Goal: Information Seeking & Learning: Learn about a topic

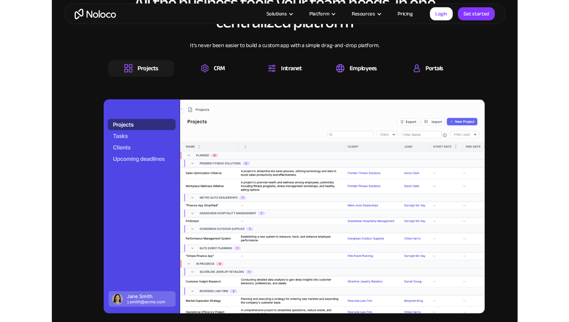
scroll to position [868, 0]
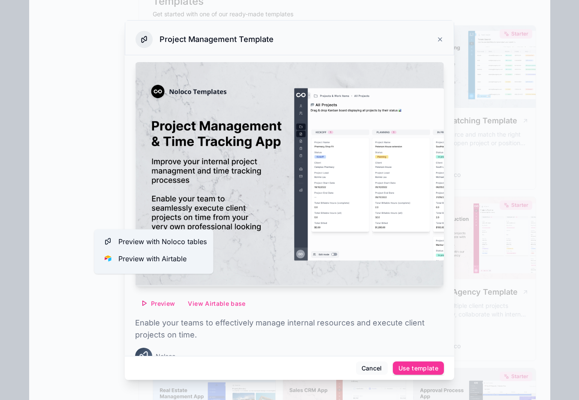
scroll to position [19, 0]
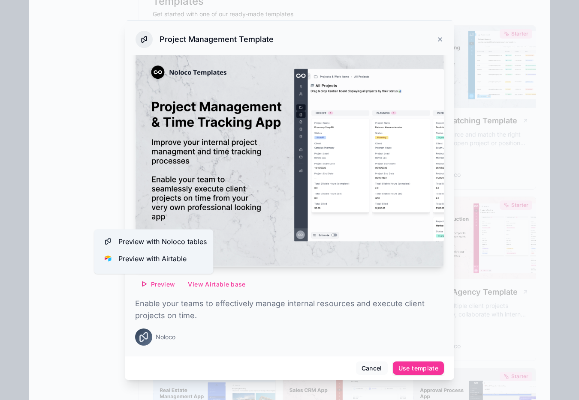
click at [81, 195] on div at bounding box center [289, 200] width 579 height 400
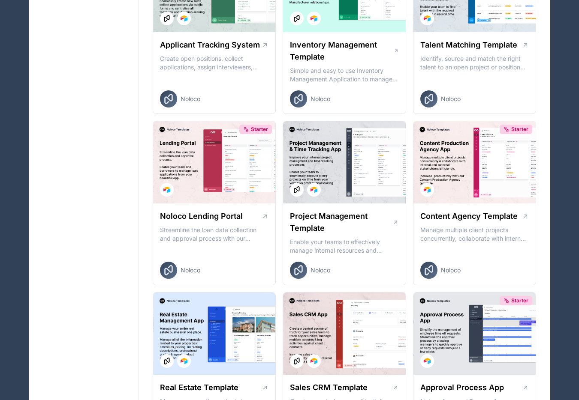
scroll to position [8435, 0]
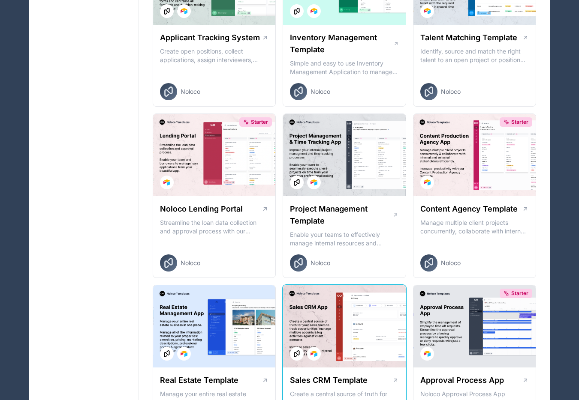
click at [346, 285] on div at bounding box center [344, 326] width 123 height 82
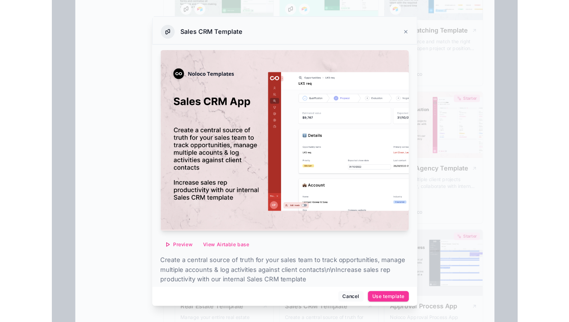
scroll to position [31, 0]
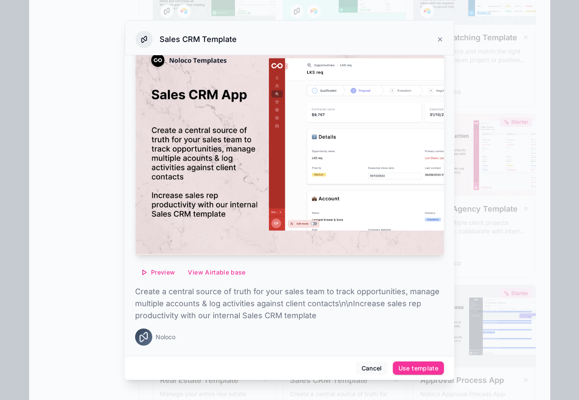
click at [157, 270] on span "Preview" at bounding box center [163, 273] width 24 height 8
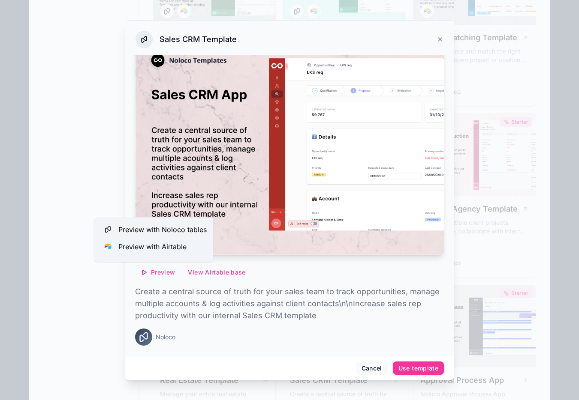
click at [175, 230] on span "Preview with Noloco tables" at bounding box center [162, 230] width 88 height 10
